Goal: Browse casually

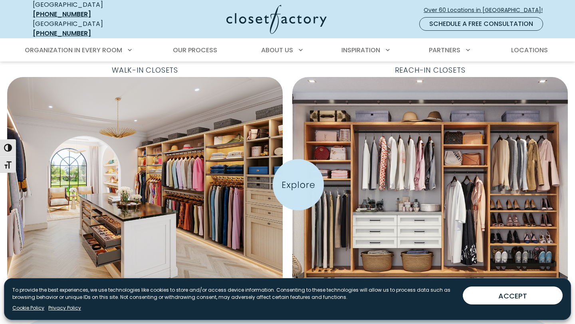
scroll to position [271, 0]
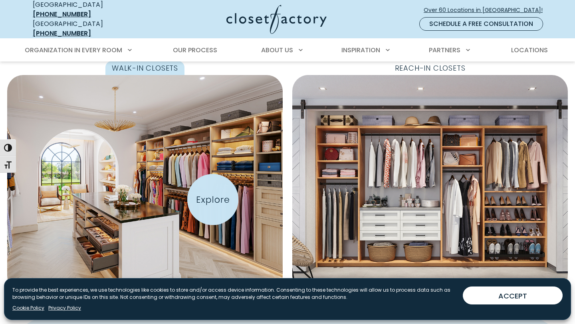
click at [213, 200] on img "Featured Images" at bounding box center [145, 183] width 303 height 238
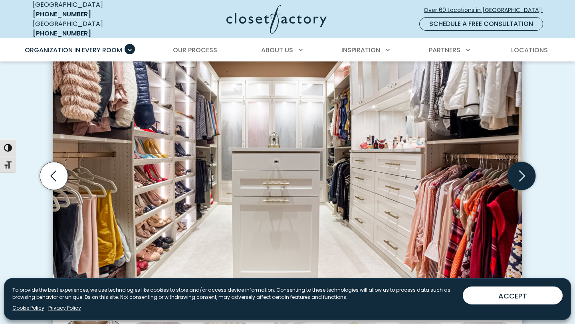
click at [524, 166] on icon "Next slide" at bounding box center [521, 176] width 28 height 28
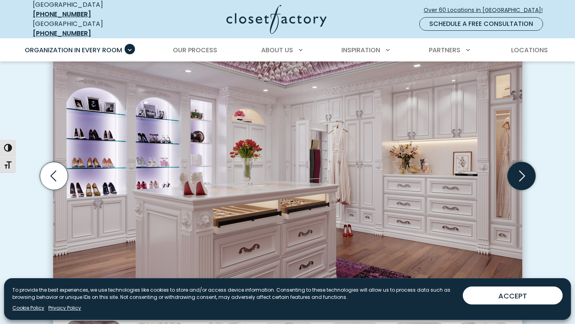
click at [524, 166] on icon "Next slide" at bounding box center [521, 176] width 28 height 28
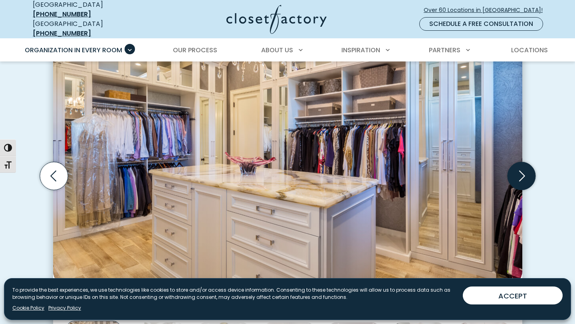
click at [524, 166] on icon "Next slide" at bounding box center [521, 176] width 28 height 28
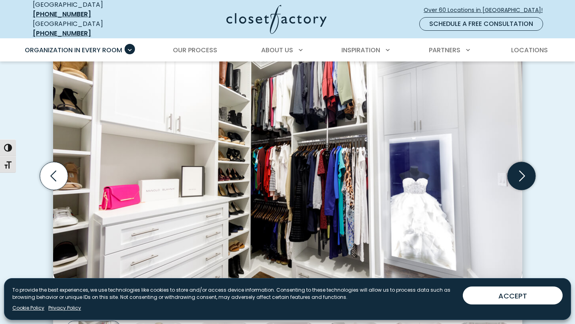
click at [524, 166] on icon "Next slide" at bounding box center [521, 176] width 28 height 28
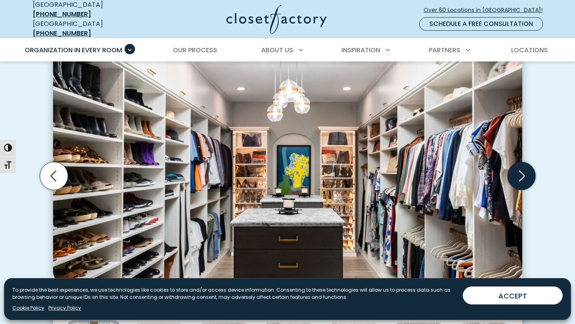
click at [524, 166] on icon "Next slide" at bounding box center [521, 176] width 28 height 28
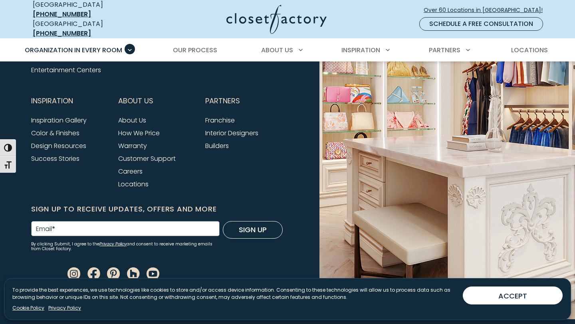
scroll to position [2788, 0]
